Goal: Task Accomplishment & Management: Manage account settings

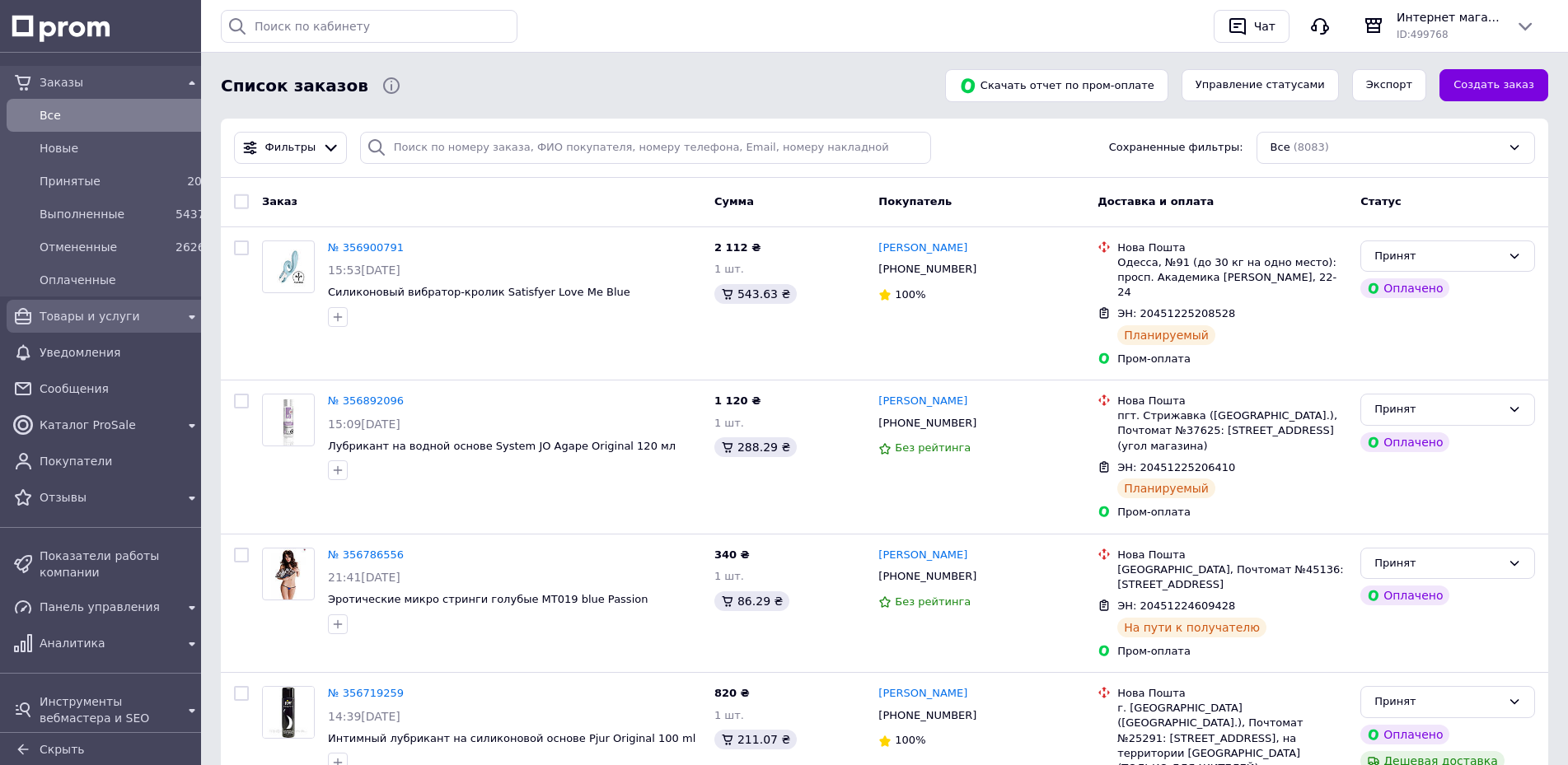
click at [100, 308] on span "Товары и услуги" at bounding box center [107, 316] width 136 height 17
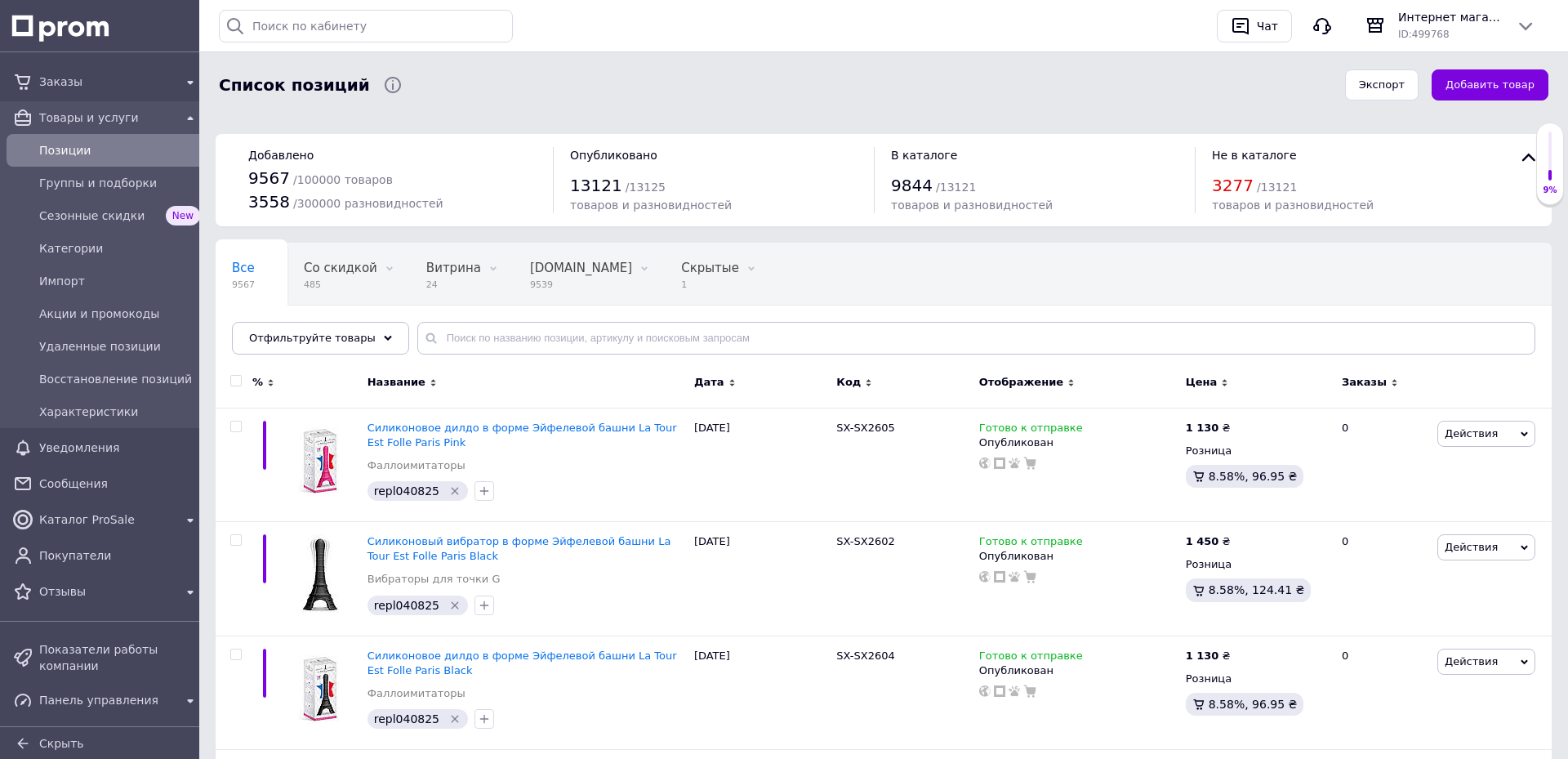
click at [523, 337] on input "text" at bounding box center [976, 339] width 1118 height 33
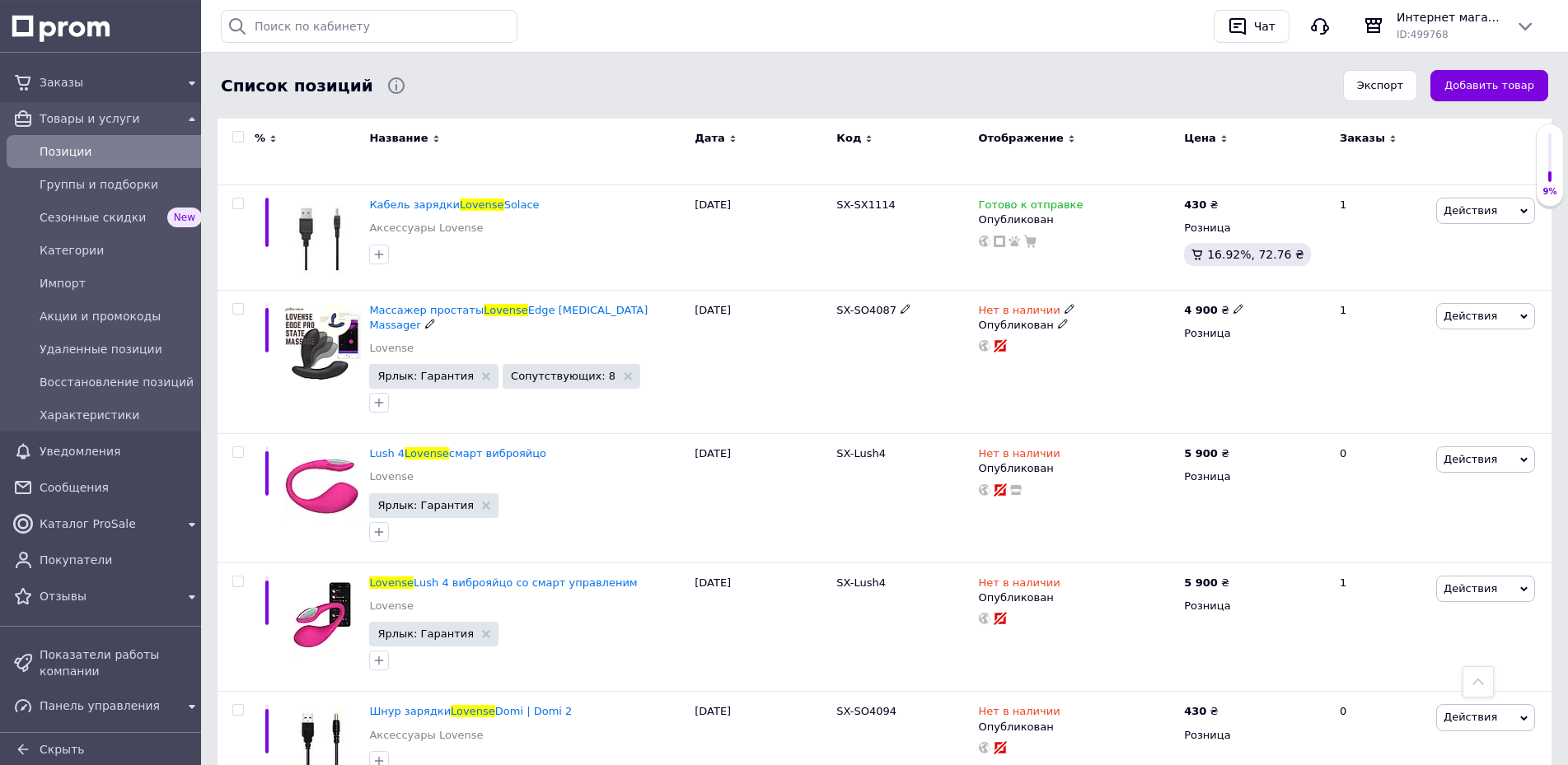
scroll to position [1931, 0]
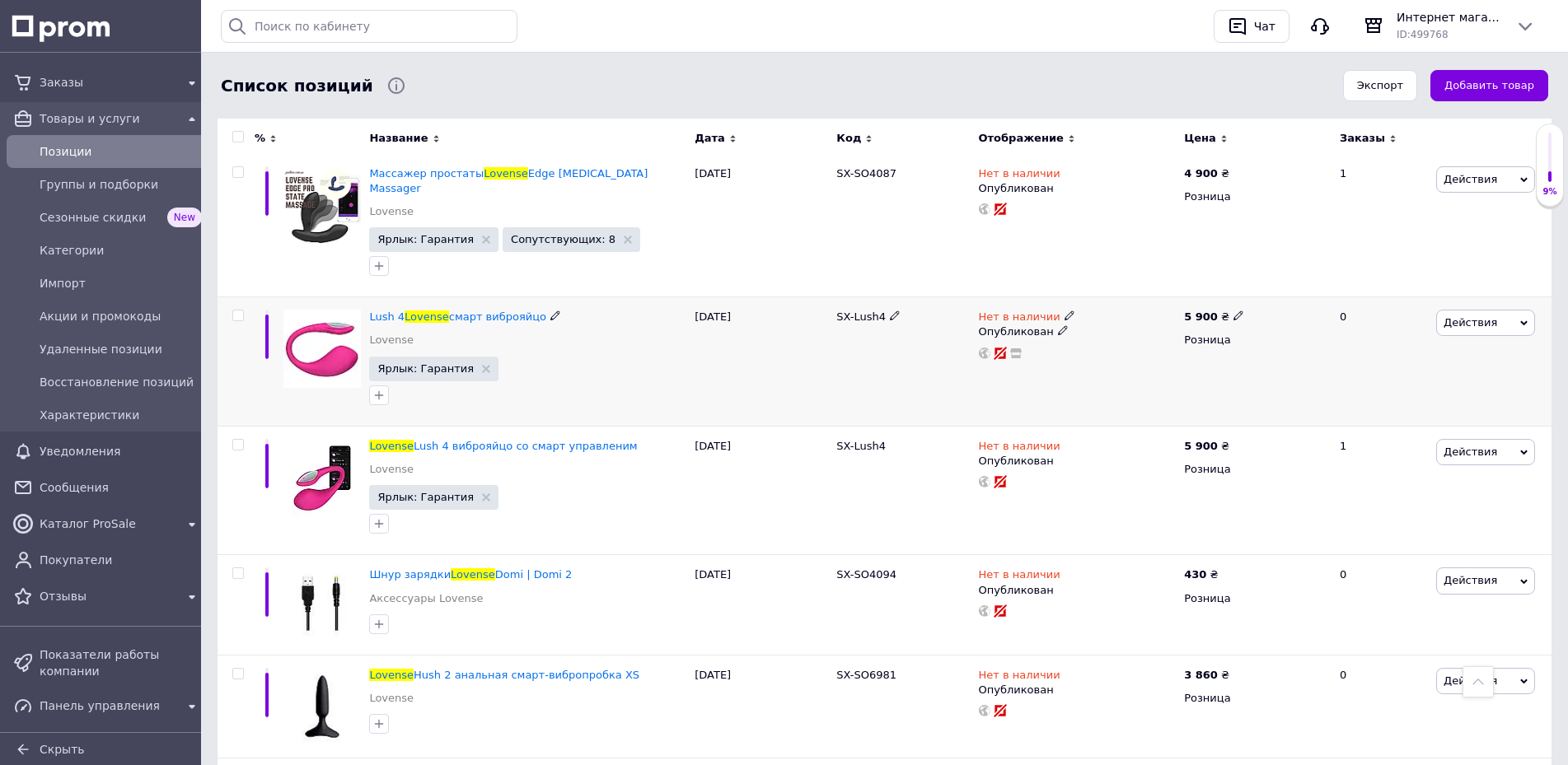
type input "lovense"
click at [1065, 310] on icon at bounding box center [1070, 315] width 10 height 10
click at [1123, 364] on li "Готово к отправке" at bounding box center [1159, 376] width 157 height 24
click at [1003, 300] on div "Нет в наличии Наличие Готово к отправке В наличии Нет в наличии Под заказ Остат…" at bounding box center [1077, 362] width 206 height 129
click at [1065, 440] on use at bounding box center [1069, 444] width 9 height 9
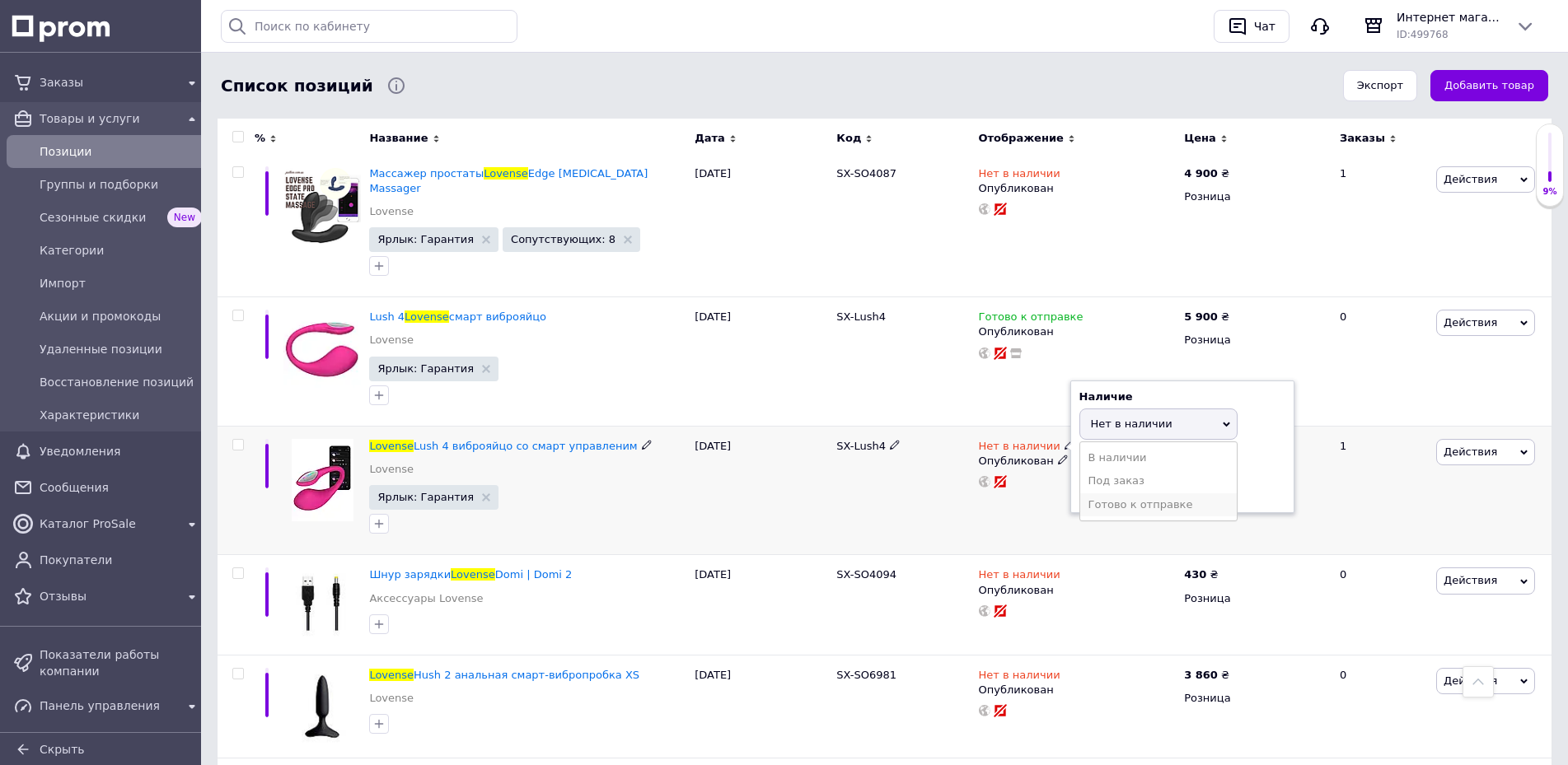
click at [1110, 493] on li "Готово к отправке" at bounding box center [1159, 505] width 157 height 24
click at [862, 446] on div "SX-Lush4" at bounding box center [903, 490] width 141 height 129
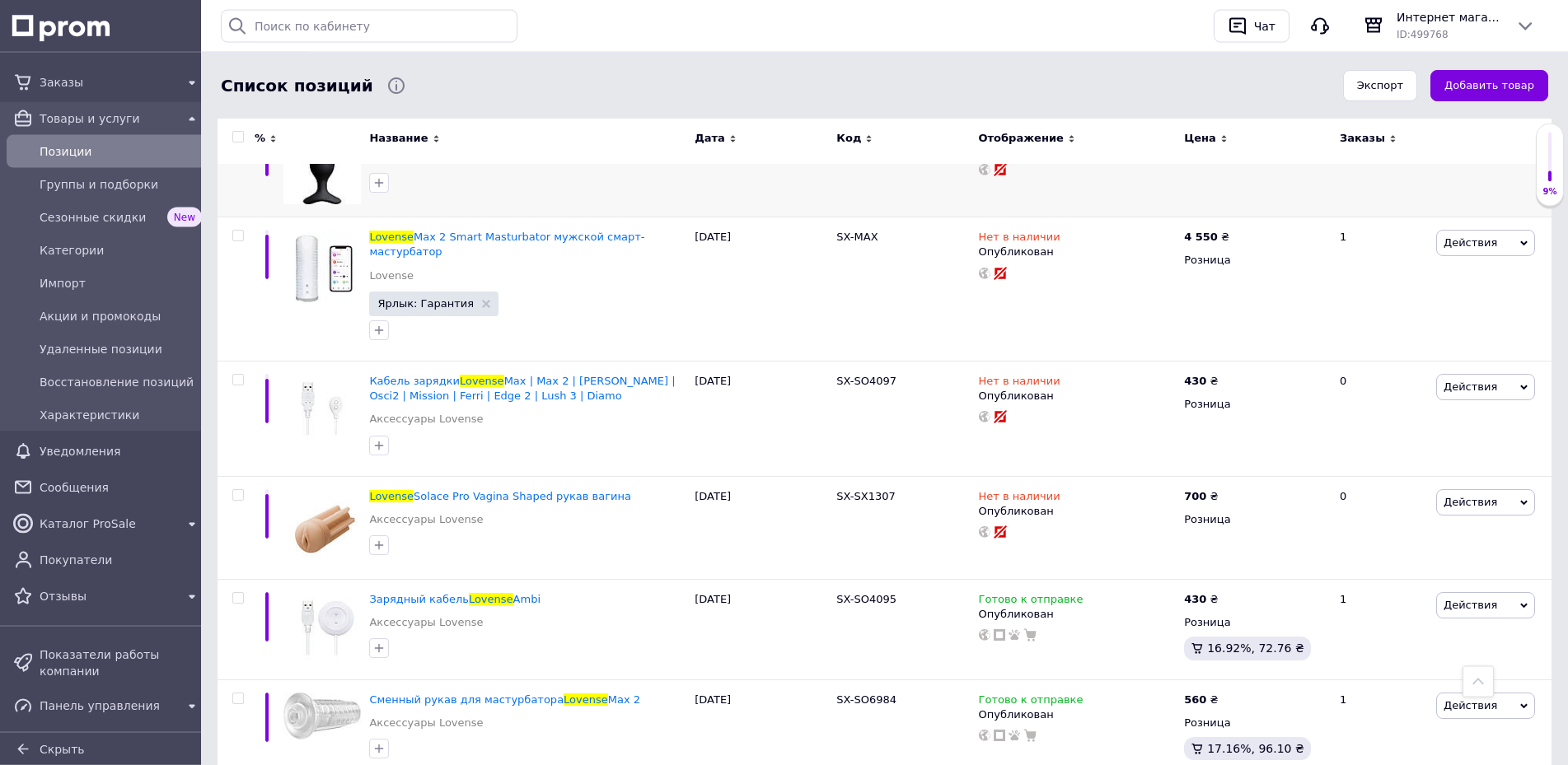
scroll to position [11948, 0]
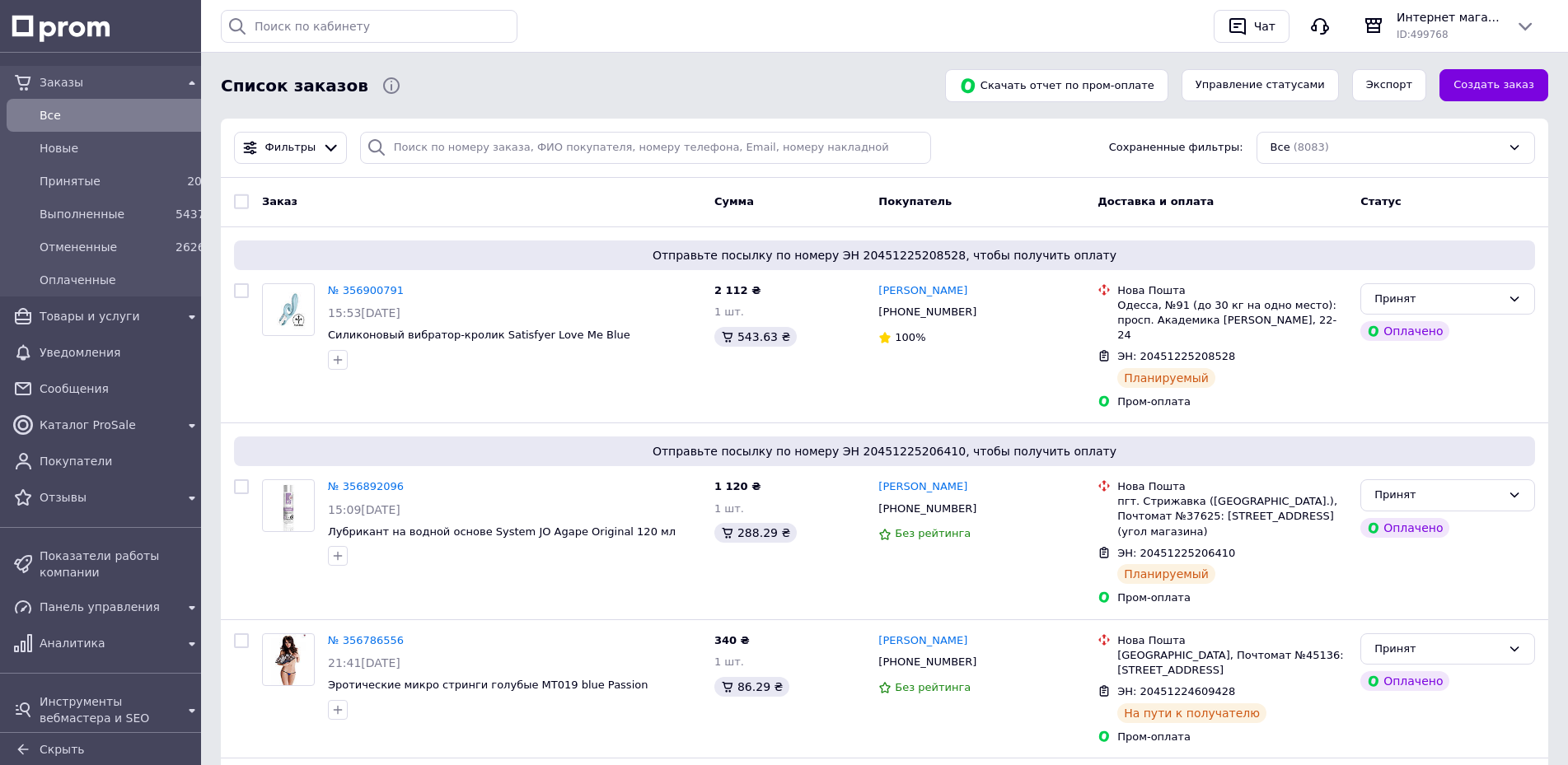
click at [47, 116] on span "Все" at bounding box center [120, 115] width 162 height 17
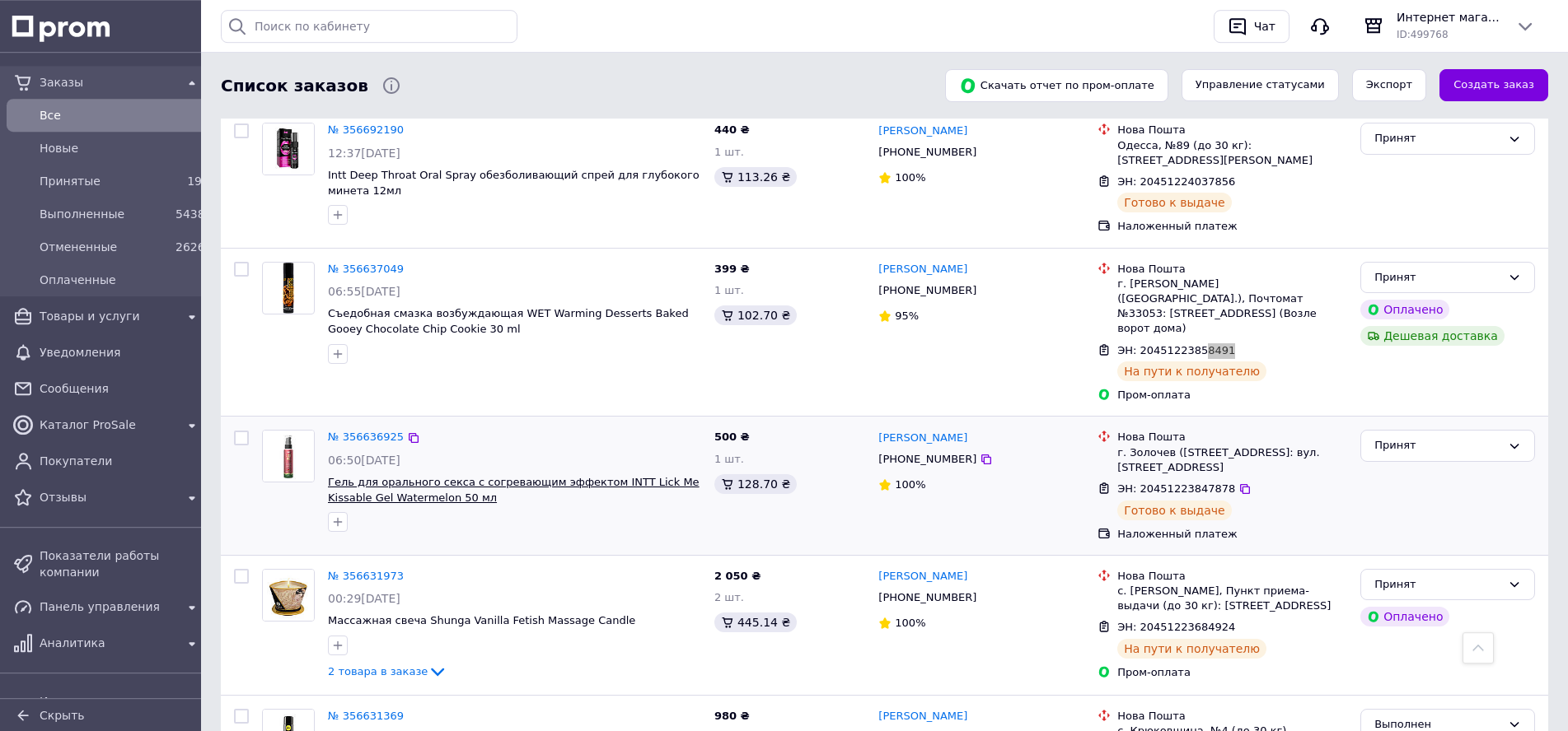
scroll to position [1040, 0]
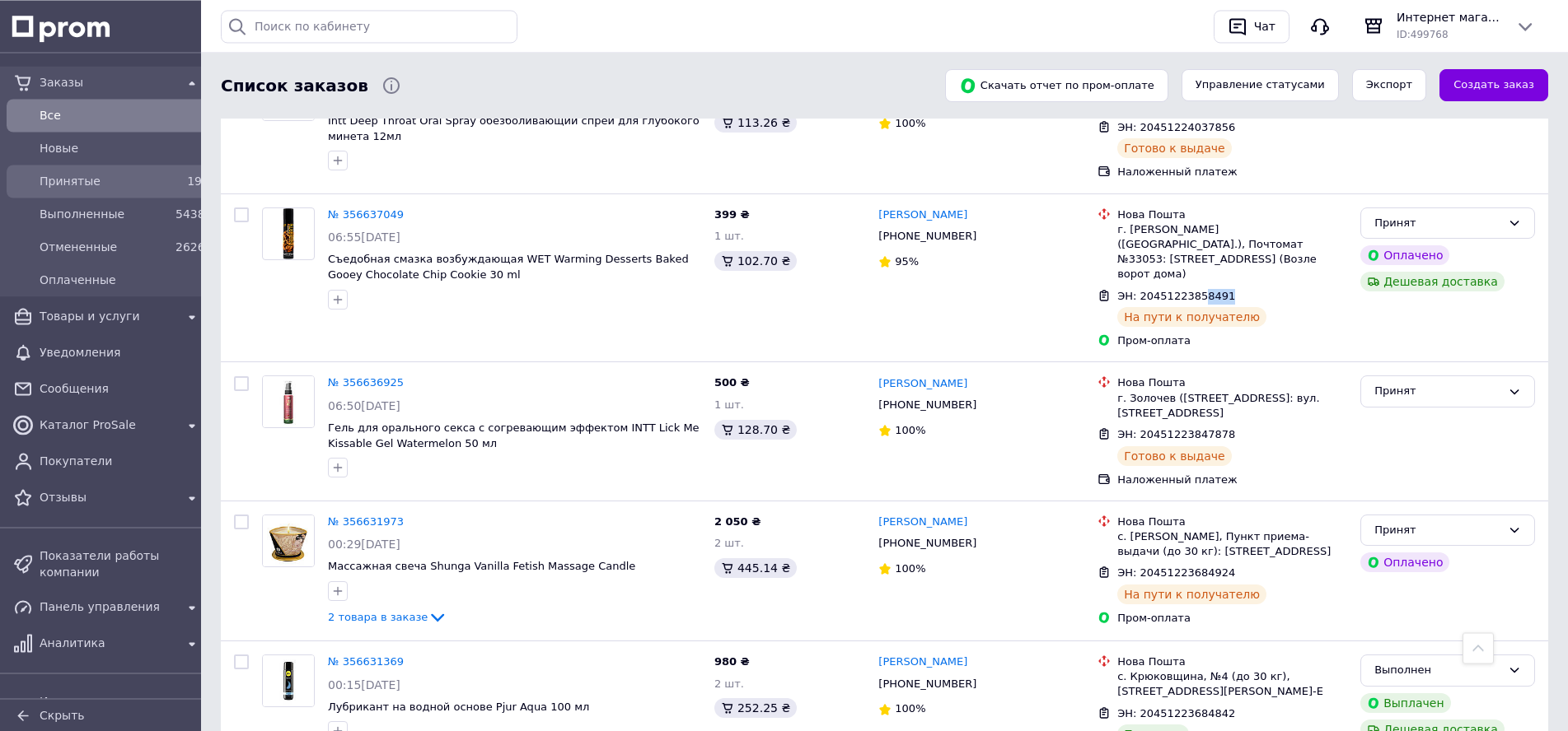
click at [85, 170] on div "Принятые 19" at bounding box center [107, 181] width 195 height 26
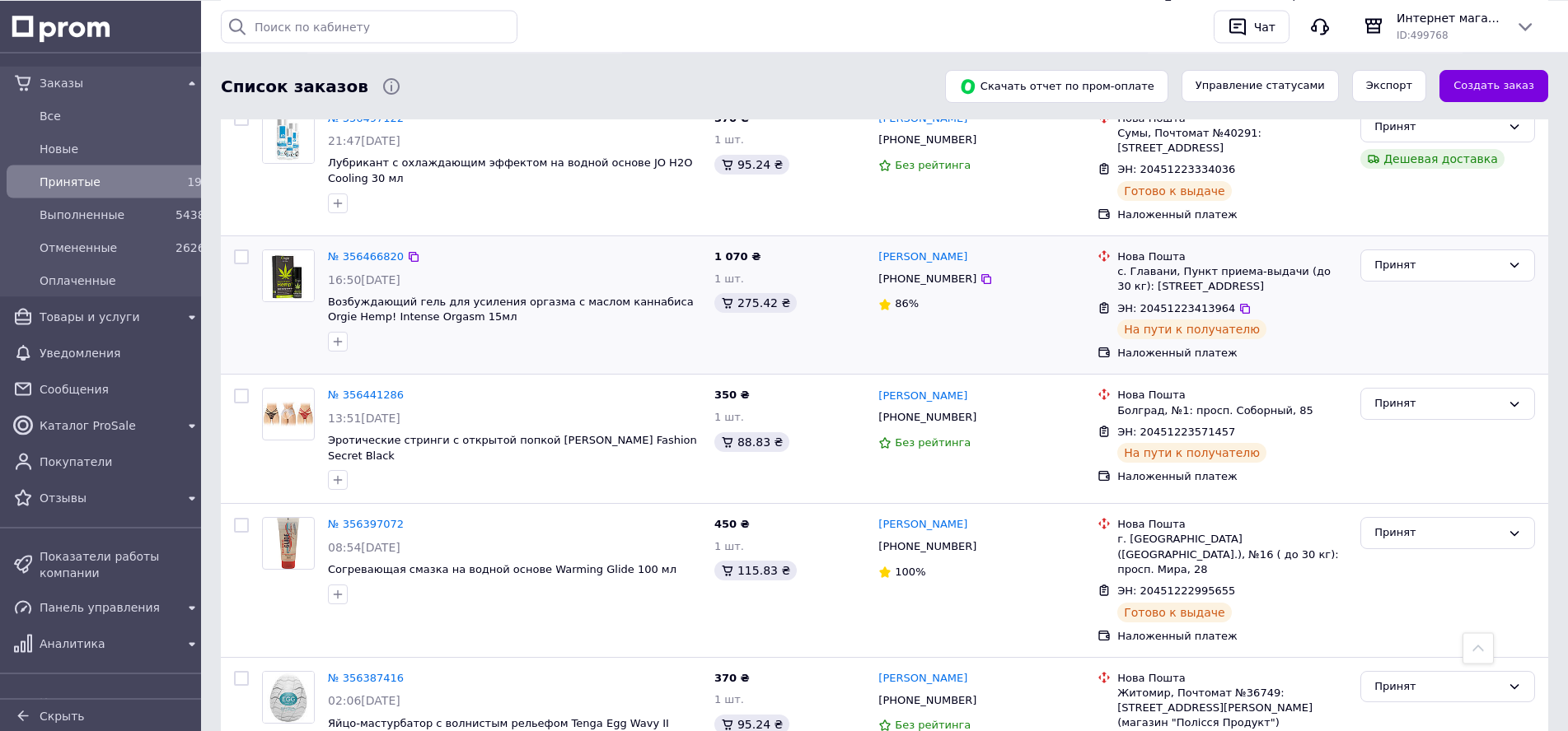
scroll to position [2327, 0]
